Goal: Use online tool/utility: Utilize a website feature to perform a specific function

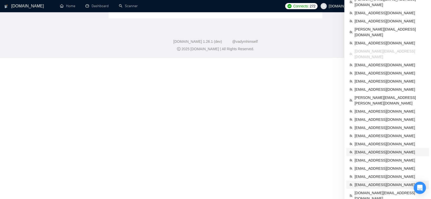
scroll to position [209, 0]
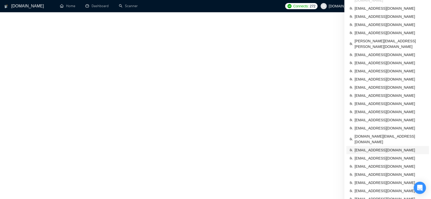
click at [376, 147] on span "[EMAIL_ADDRESS][DOMAIN_NAME]" at bounding box center [389, 150] width 71 height 6
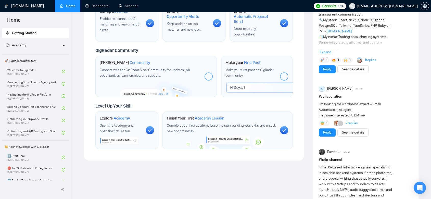
scroll to position [237, 0]
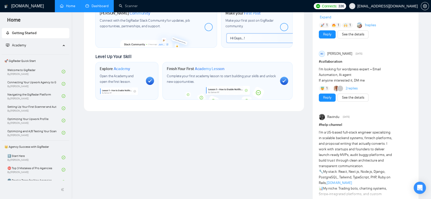
click at [96, 4] on link "Dashboard" at bounding box center [96, 6] width 23 height 4
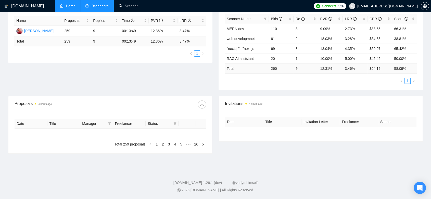
type input "[DATE]"
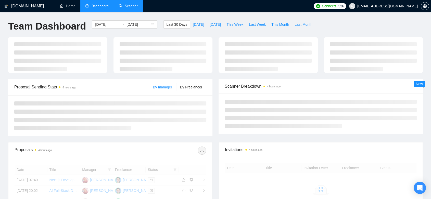
click at [123, 6] on link "Scanner" at bounding box center [128, 6] width 19 height 4
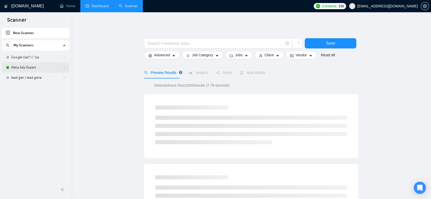
click at [40, 68] on link "Meta Ads Expert" at bounding box center [35, 67] width 48 height 10
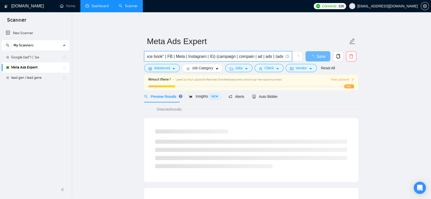
scroll to position [0, 30]
drag, startPoint x: 158, startPoint y: 57, endPoint x: 298, endPoint y: 57, distance: 139.9
click at [298, 57] on span "(facebook | "face book" | FB | Meta | Instagram | IG) (campaign | compain | ad …" at bounding box center [223, 56] width 159 height 10
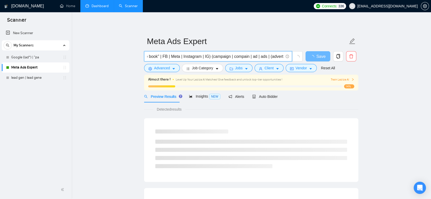
drag, startPoint x: 263, startPoint y: 59, endPoint x: 290, endPoint y: 59, distance: 26.5
click at [290, 59] on span "(facebook | "face book" | FB | Meta | Instagram | IG) (campaign | compain | ad …" at bounding box center [218, 56] width 148 height 10
click at [283, 57] on span "(facebook | "face book" | FB | Meta | Instagram | IG) (campaign | compain | ad …" at bounding box center [218, 56] width 148 height 10
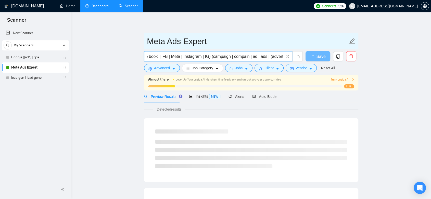
scroll to position [0, 31]
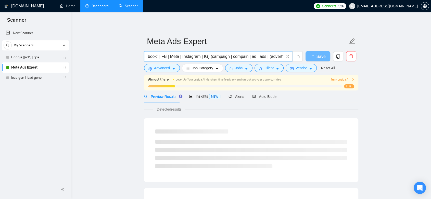
type input "(facebook | "face book" | FB | Meta | Instagram | IG) (campaign | compain | ad …"
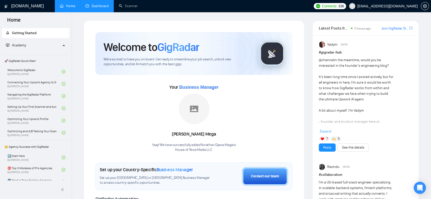
click at [104, 4] on link "Dashboard" at bounding box center [96, 6] width 23 height 4
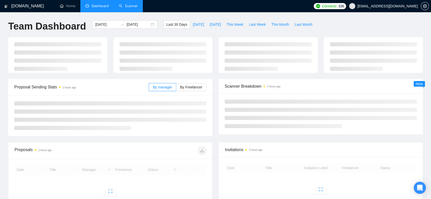
click at [127, 5] on link "Scanner" at bounding box center [128, 6] width 19 height 4
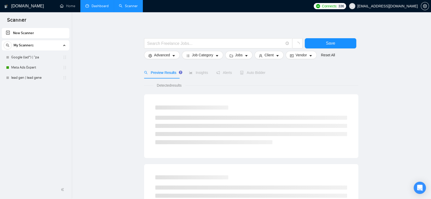
click at [89, 4] on link "Dashboard" at bounding box center [96, 6] width 23 height 4
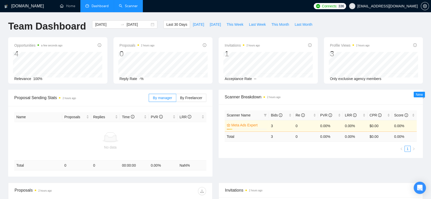
click at [127, 4] on link "Scanner" at bounding box center [128, 6] width 19 height 4
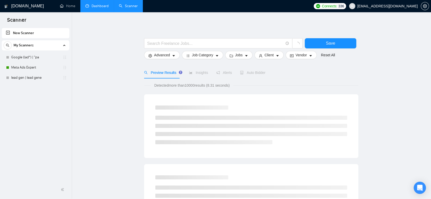
click at [99, 4] on link "Dashboard" at bounding box center [96, 6] width 23 height 4
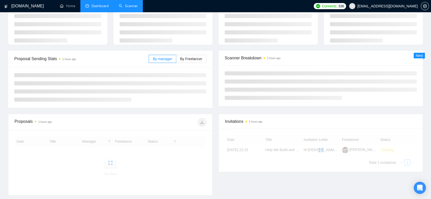
scroll to position [70, 0]
